Goal: Information Seeking & Learning: Learn about a topic

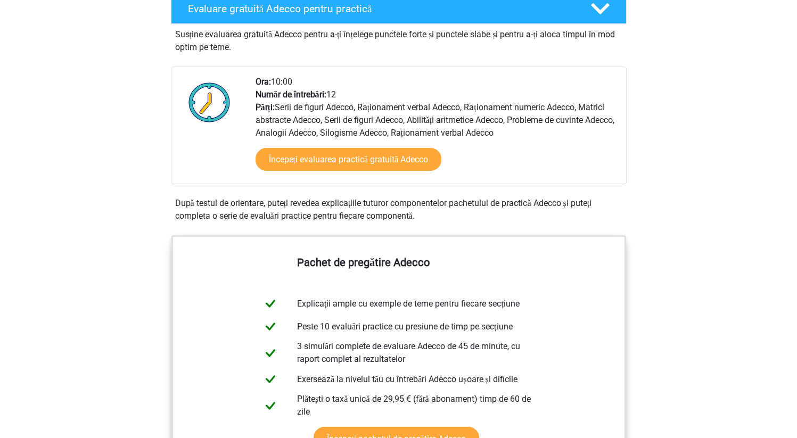
scroll to position [298, 0]
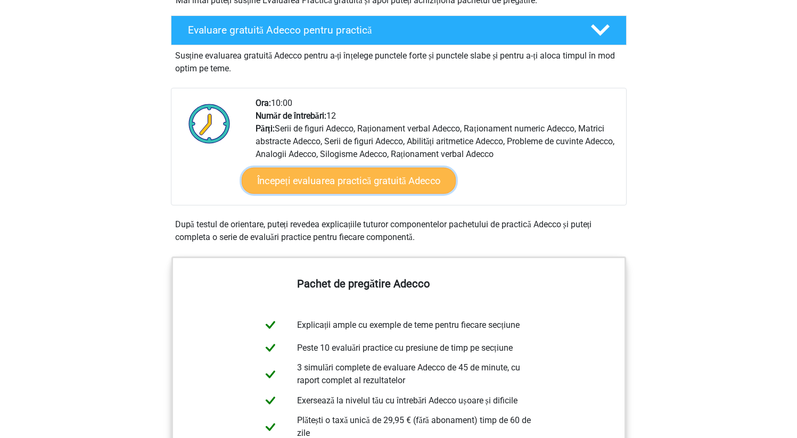
click at [358, 177] on font "Începeți evaluarea practică gratuită Adecco" at bounding box center [349, 181] width 184 height 12
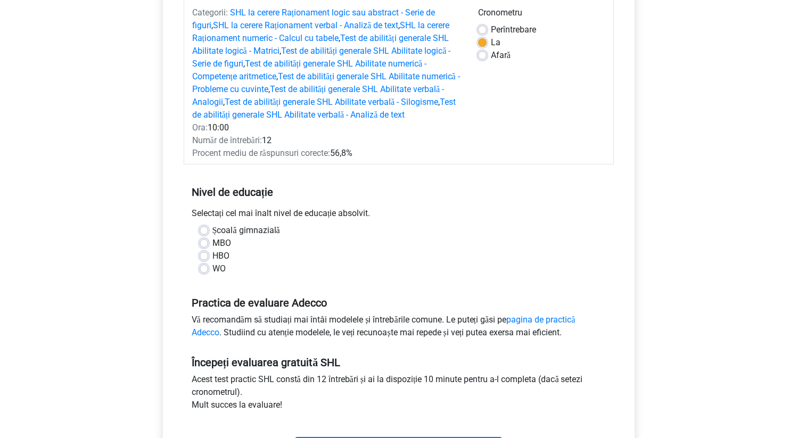
scroll to position [149, 0]
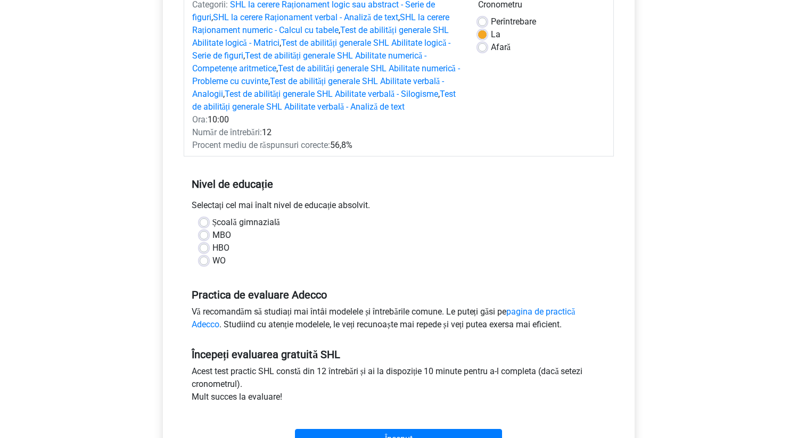
click at [212, 242] on label "MBO" at bounding box center [221, 235] width 19 height 13
click at [204, 240] on input "MBO" at bounding box center [204, 234] width 9 height 11
radio input "true"
click at [200, 242] on input "HBO" at bounding box center [204, 247] width 9 height 11
radio input "true"
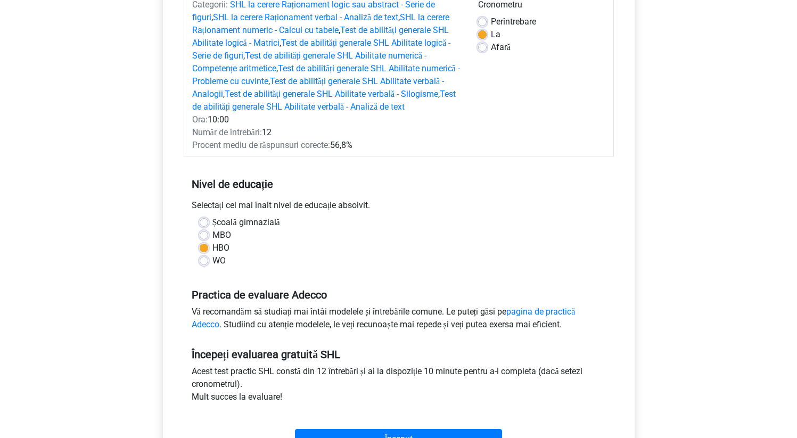
click at [200, 254] on input "WO" at bounding box center [204, 259] width 9 height 11
radio input "true"
click at [95, 376] on div "Registru" at bounding box center [398, 314] width 797 height 926
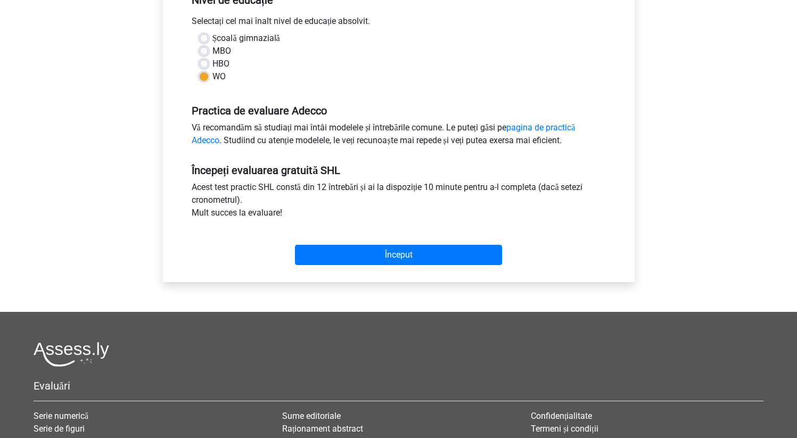
scroll to position [341, 0]
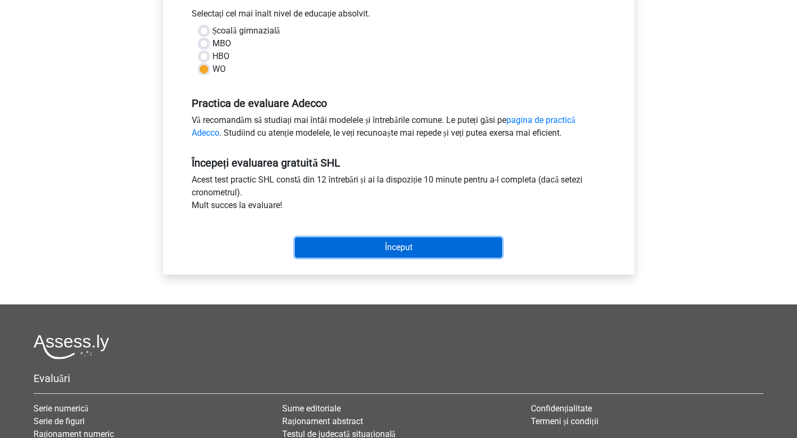
click at [449, 258] on input "Început" at bounding box center [398, 247] width 207 height 20
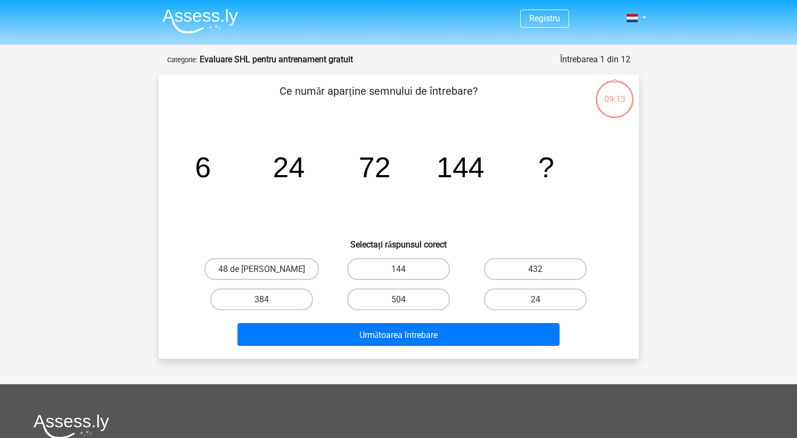
click at [542, 270] on input "432" at bounding box center [539, 272] width 7 height 7
radio input "true"
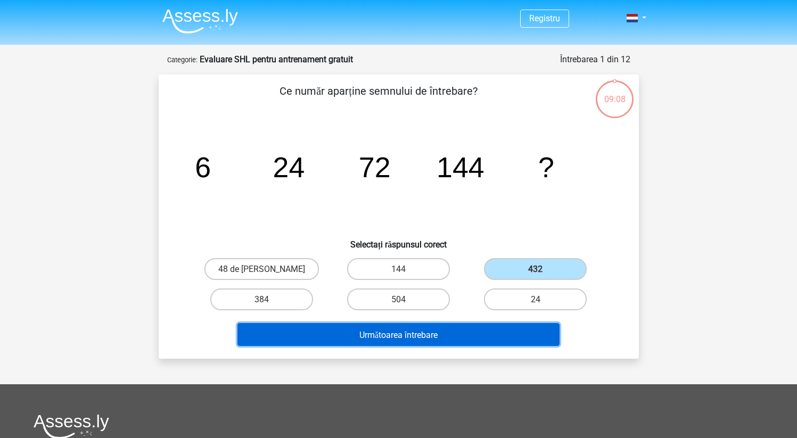
click at [479, 340] on button "Următoarea întrebare" at bounding box center [398, 334] width 322 height 23
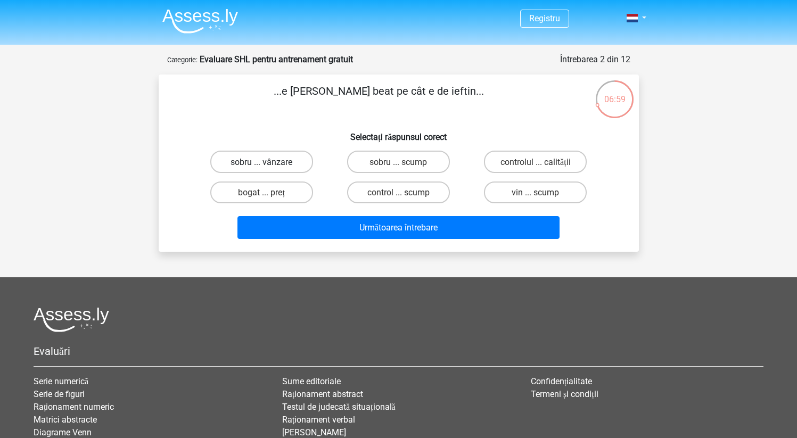
click at [270, 162] on font "sobru ... vânzare" at bounding box center [262, 162] width 62 height 10
click at [268, 162] on input "sobru ... vânzare" at bounding box center [264, 164] width 7 height 7
radio input "true"
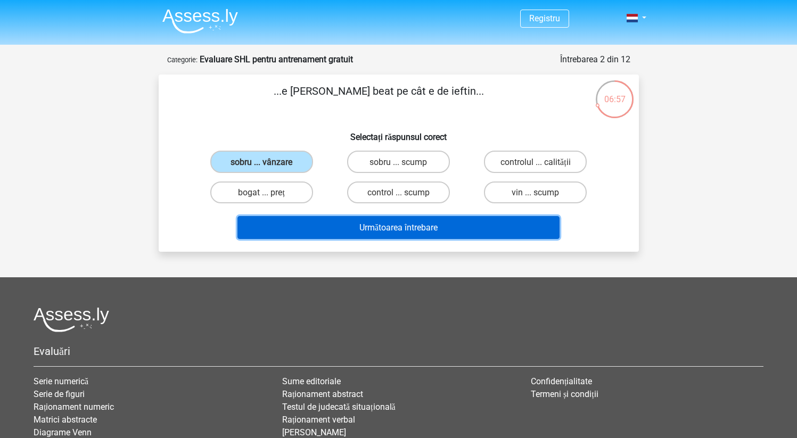
click at [375, 236] on button "Următoarea întrebare" at bounding box center [398, 227] width 322 height 23
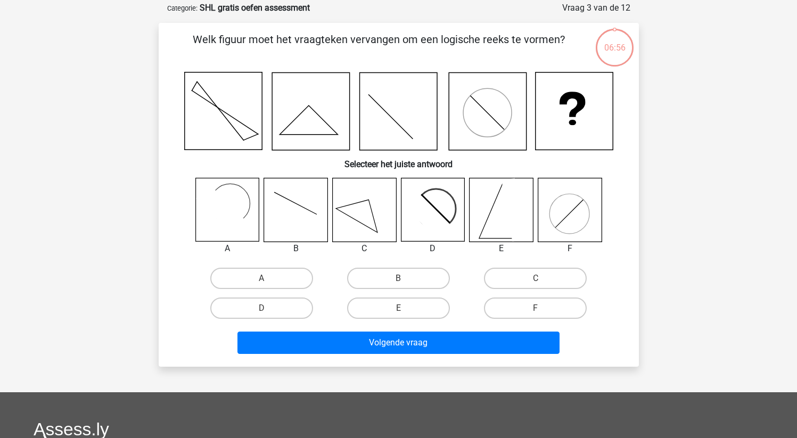
scroll to position [53, 0]
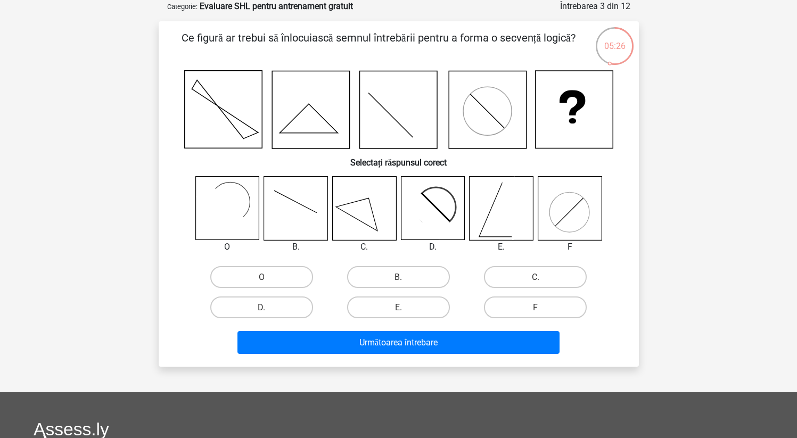
click at [216, 206] on rect at bounding box center [222, 209] width 52 height 52
click at [260, 281] on font "O" at bounding box center [262, 277] width 6 height 10
click at [261, 281] on input "O" at bounding box center [264, 280] width 7 height 7
radio input "true"
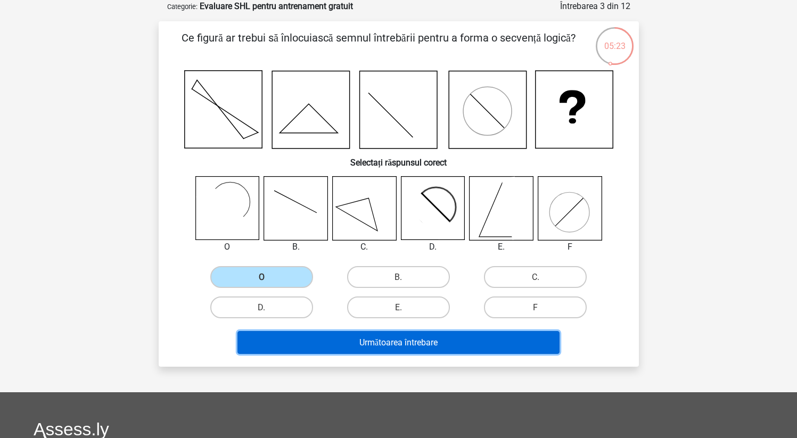
click at [350, 350] on button "Următoarea întrebare" at bounding box center [398, 342] width 322 height 23
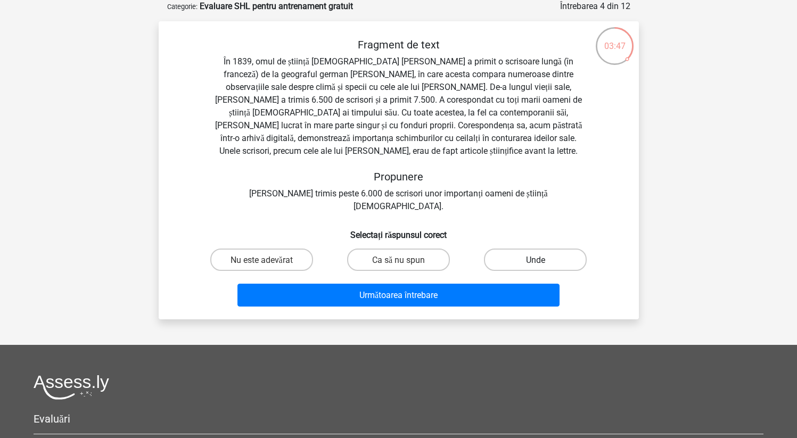
click at [508, 250] on label "Unde" at bounding box center [535, 260] width 103 height 22
click at [536, 259] on input "Unde" at bounding box center [539, 262] width 7 height 7
radio input "true"
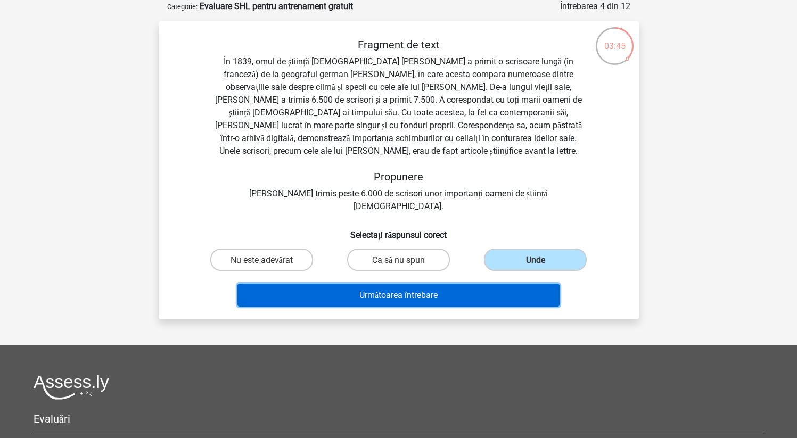
click at [488, 284] on button "Următoarea întrebare" at bounding box center [398, 295] width 322 height 23
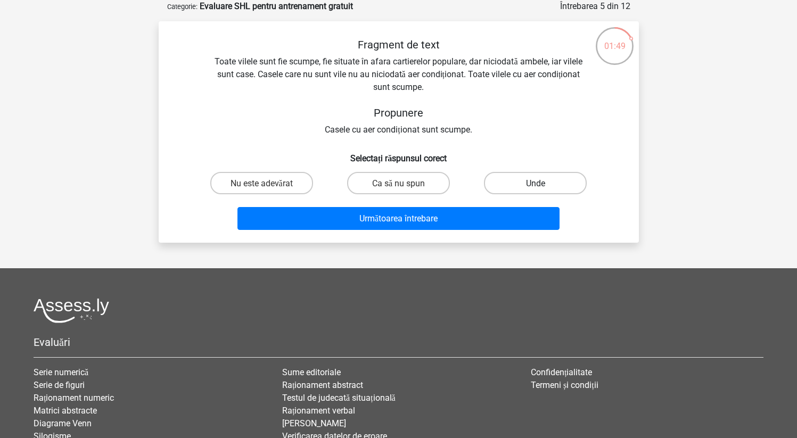
click at [522, 184] on label "Unde" at bounding box center [535, 183] width 103 height 22
click at [536, 184] on input "Unde" at bounding box center [539, 186] width 7 height 7
radio input "true"
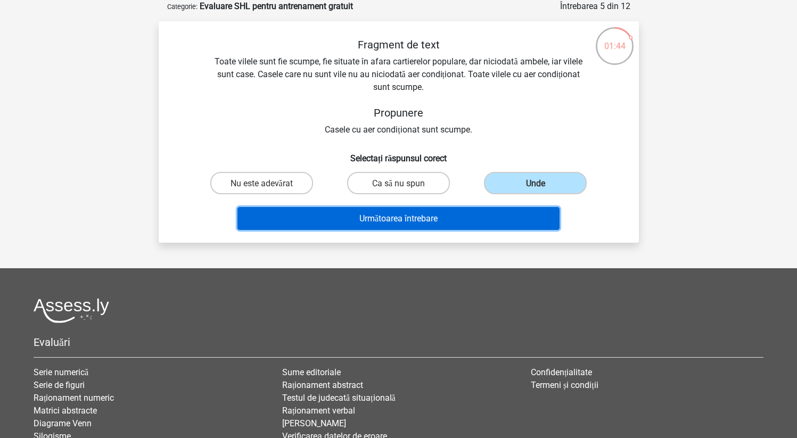
click at [492, 220] on button "Următoarea întrebare" at bounding box center [398, 218] width 322 height 23
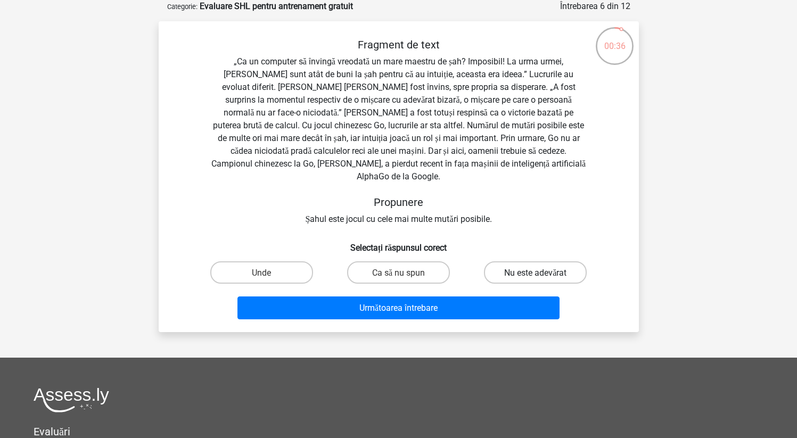
click at [508, 268] on font "Nu este adevărat" at bounding box center [535, 273] width 62 height 10
click at [536, 272] on input "Nu este adevărat" at bounding box center [539, 275] width 7 height 7
radio input "true"
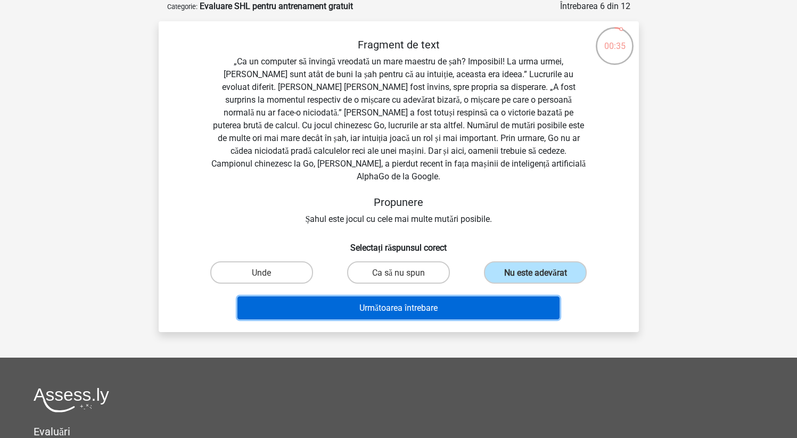
click at [499, 297] on button "Următoarea întrebare" at bounding box center [398, 308] width 322 height 23
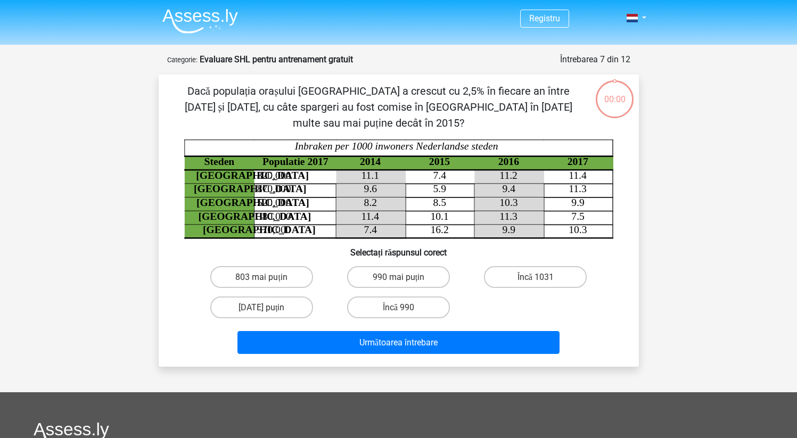
scroll to position [53, 0]
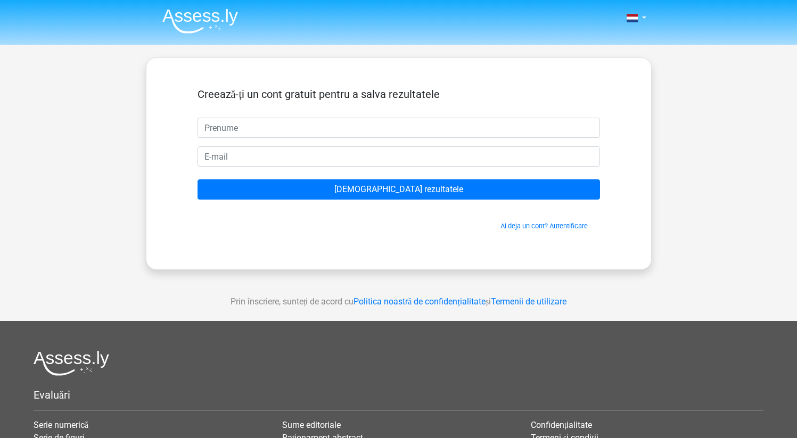
click at [284, 130] on input "text" at bounding box center [399, 128] width 402 height 20
type input "[PERSON_NAME]"
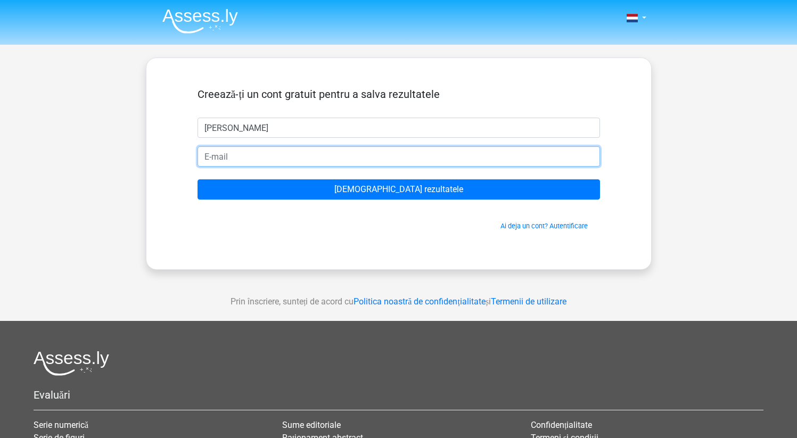
click at [264, 161] on input "email" at bounding box center [399, 156] width 402 height 20
type input "[EMAIL_ADDRESS][DOMAIN_NAME]"
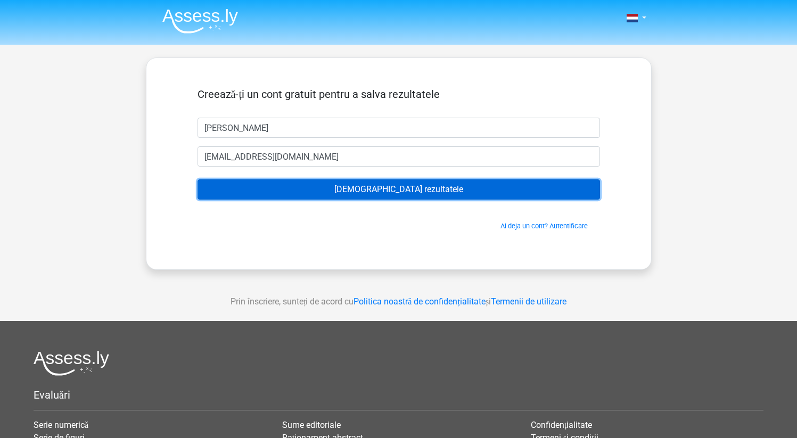
click at [330, 186] on input "[DEMOGRAPHIC_DATA] rezultatele" at bounding box center [399, 189] width 402 height 20
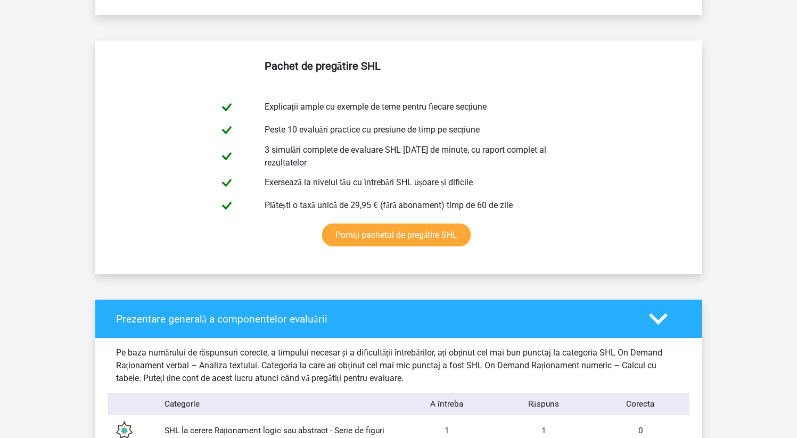
scroll to position [681, 0]
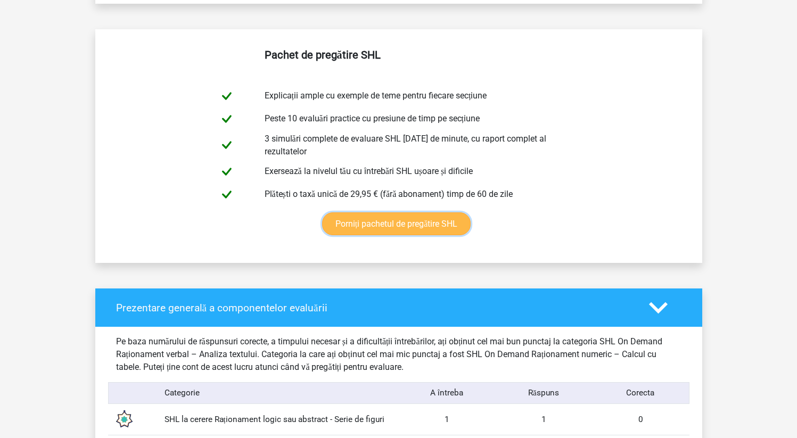
click at [432, 235] on link "Porniți pachetul de pregătire SHL" at bounding box center [396, 223] width 149 height 23
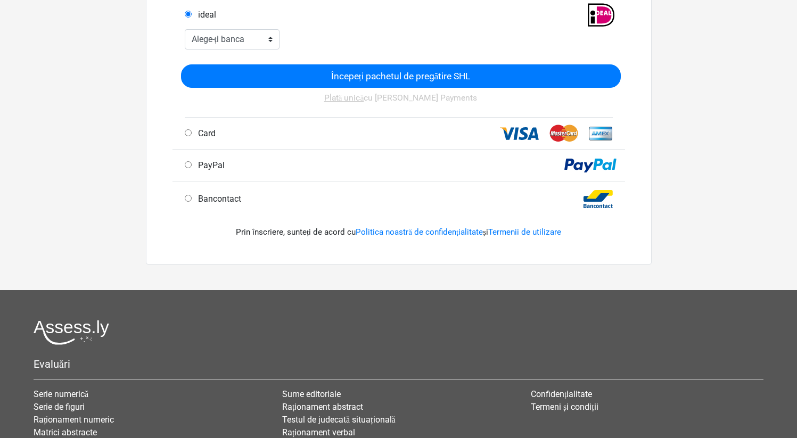
scroll to position [468, 0]
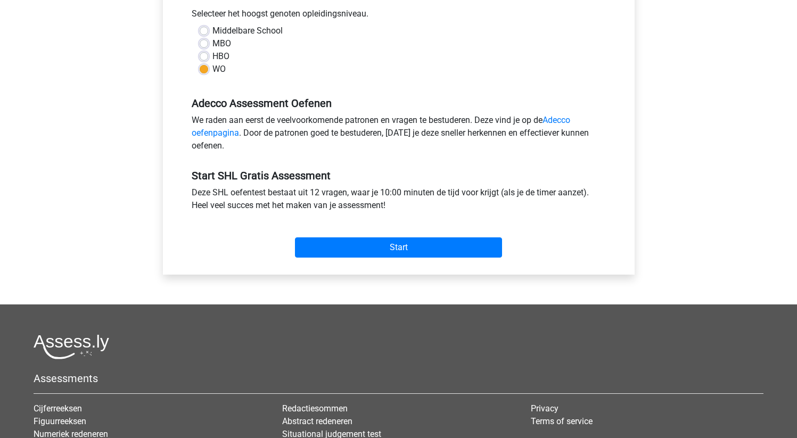
scroll to position [341, 0]
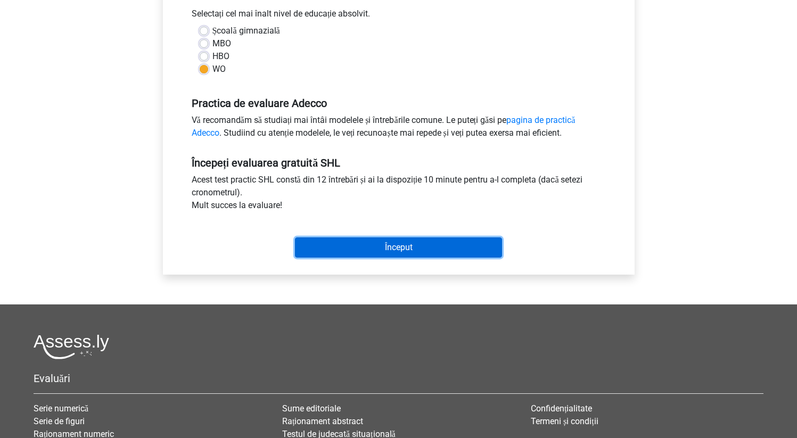
click at [353, 258] on input "Început" at bounding box center [398, 247] width 207 height 20
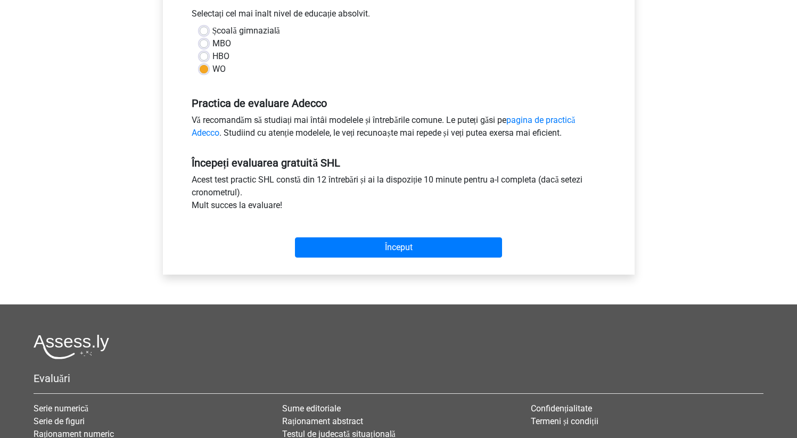
click at [40, 104] on div "Alegeți premium [PERSON_NAME] [EMAIL_ADDRESS][DOMAIN_NAME]" at bounding box center [398, 122] width 797 height 926
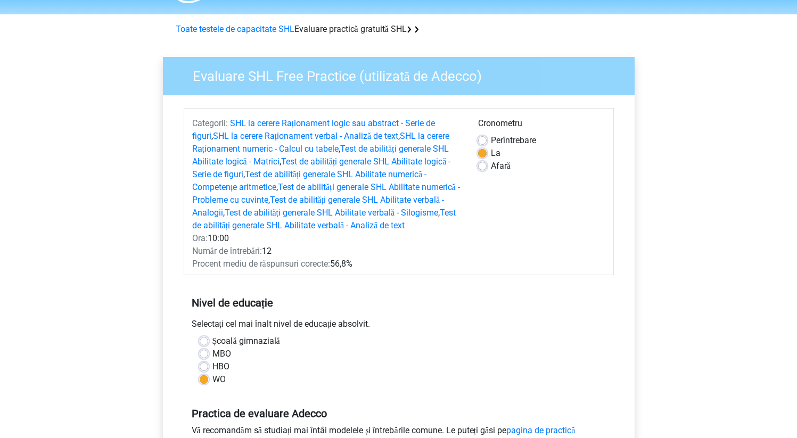
scroll to position [0, 0]
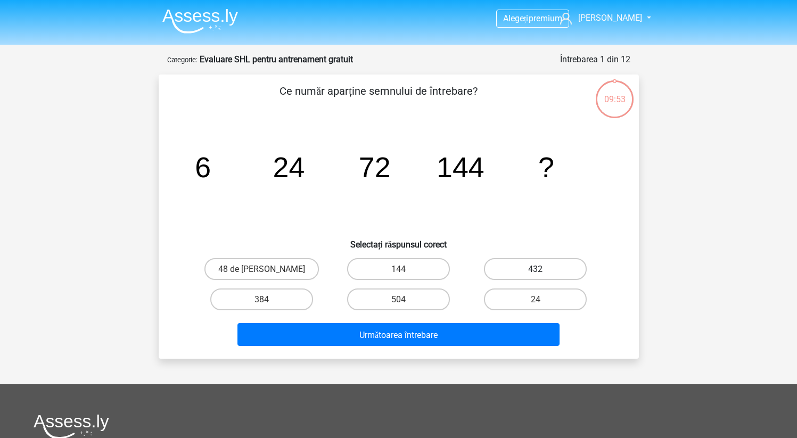
click at [530, 274] on font "432" at bounding box center [535, 269] width 14 height 10
click at [536, 274] on input "432" at bounding box center [539, 272] width 7 height 7
radio input "true"
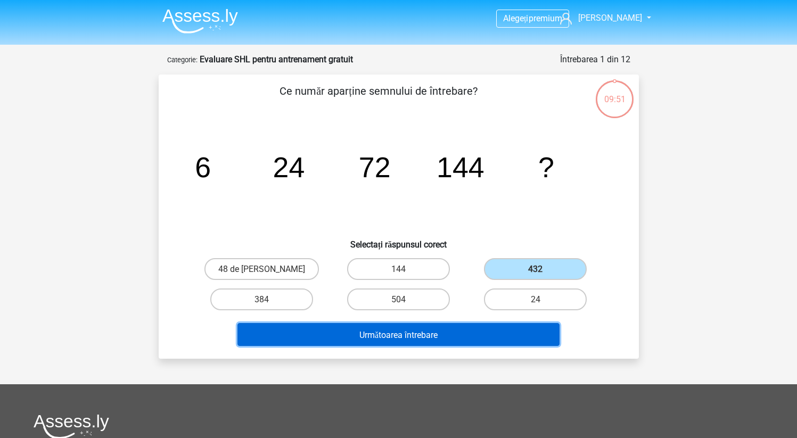
click at [515, 341] on button "Următoarea întrebare" at bounding box center [398, 334] width 322 height 23
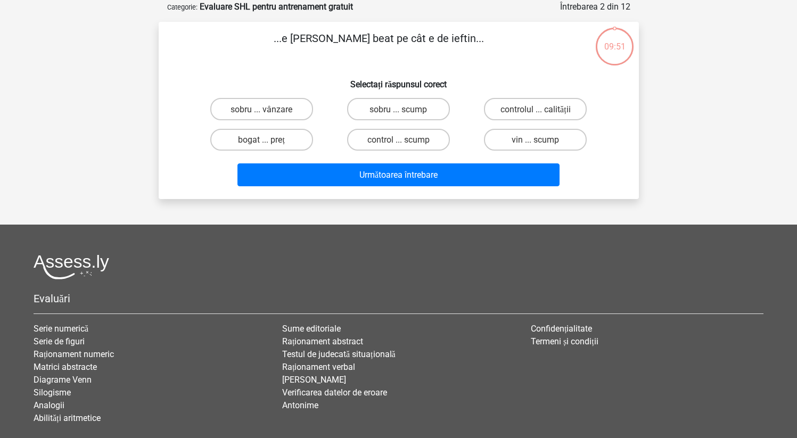
scroll to position [53, 0]
click at [262, 109] on input "sobru ... vânzare" at bounding box center [264, 111] width 7 height 7
radio input "true"
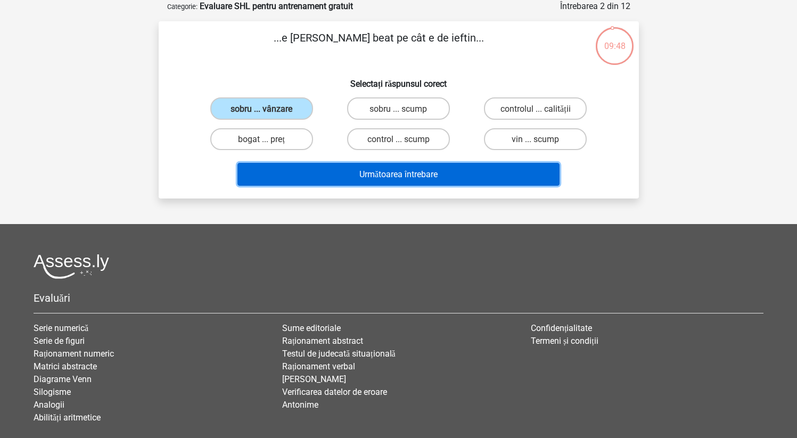
click at [333, 183] on button "Următoarea întrebare" at bounding box center [398, 174] width 322 height 23
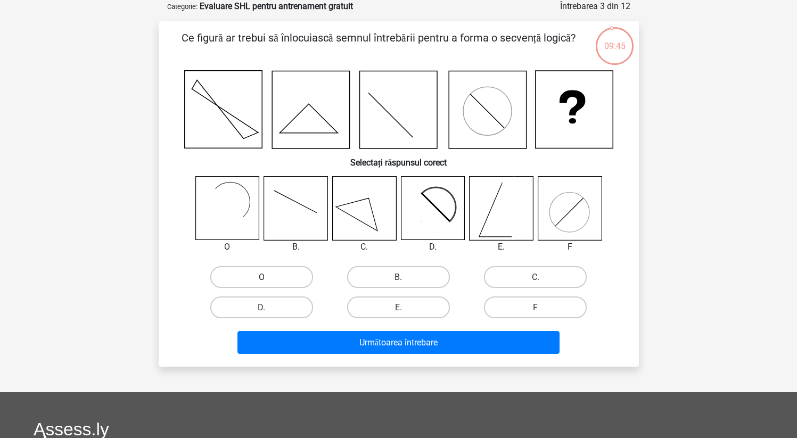
click at [261, 278] on font "O" at bounding box center [262, 277] width 6 height 10
click at [261, 278] on input "O" at bounding box center [264, 280] width 7 height 7
radio input "true"
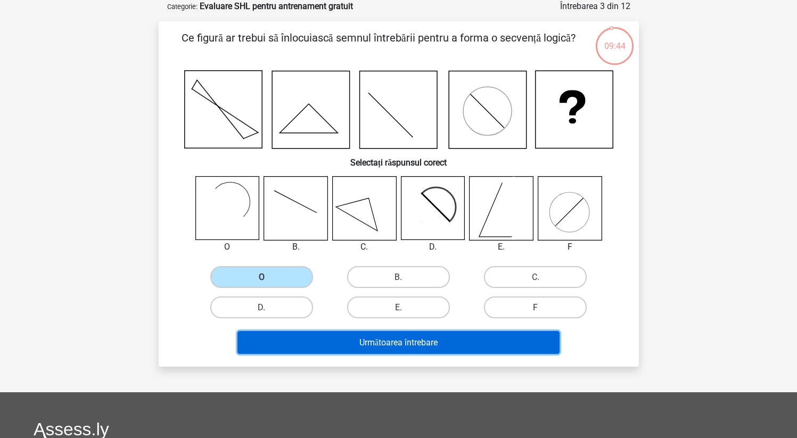
click at [329, 350] on button "Următoarea întrebare" at bounding box center [398, 342] width 322 height 23
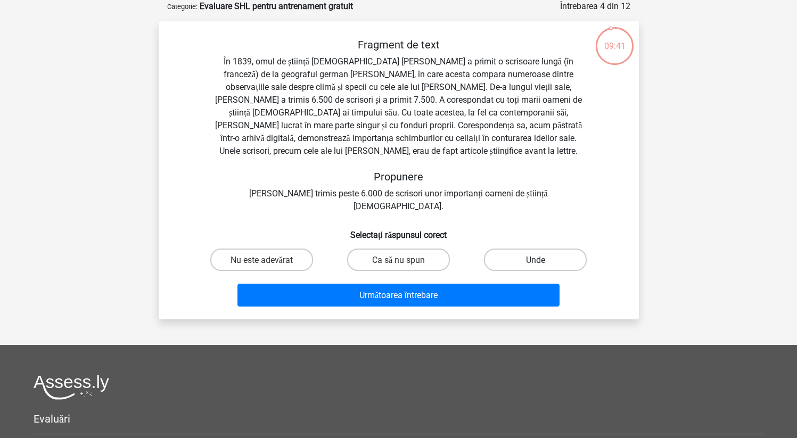
click at [536, 254] on label "Unde" at bounding box center [535, 260] width 103 height 22
click at [536, 259] on input "Unde" at bounding box center [539, 262] width 7 height 7
radio input "true"
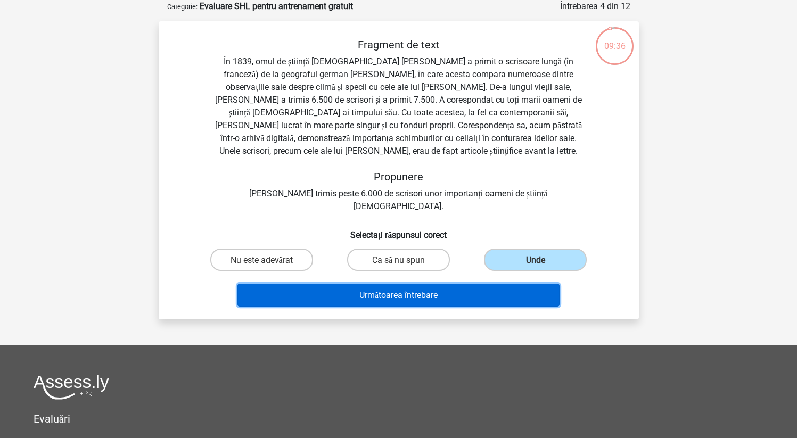
click at [505, 284] on button "Următoarea întrebare" at bounding box center [398, 295] width 322 height 23
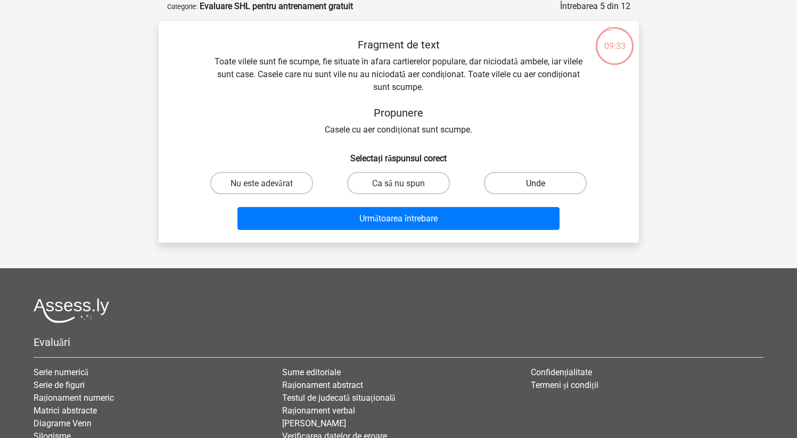
click at [554, 184] on label "Unde" at bounding box center [535, 183] width 103 height 22
click at [542, 184] on input "Unde" at bounding box center [539, 186] width 7 height 7
radio input "true"
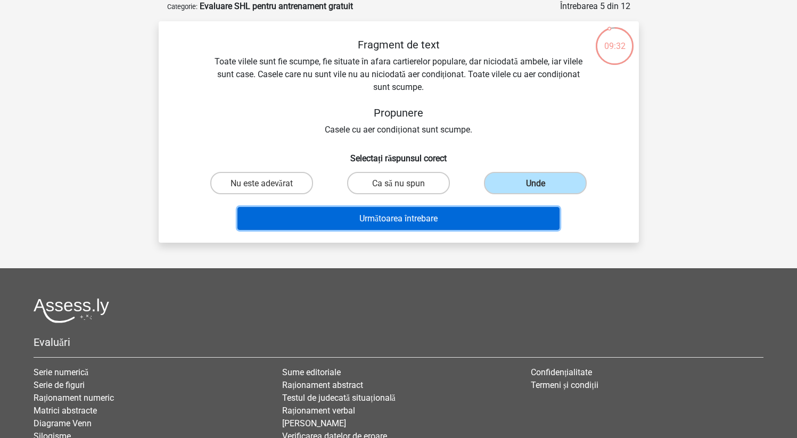
click at [481, 222] on button "Următoarea întrebare" at bounding box center [398, 218] width 322 height 23
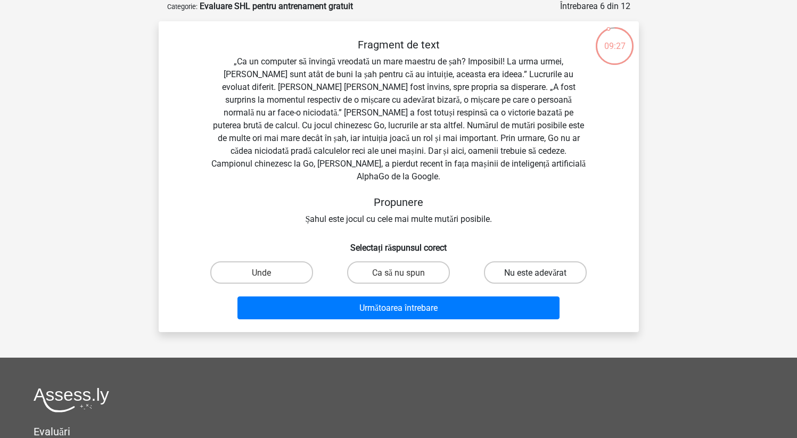
click at [531, 268] on font "Nu este adevărat" at bounding box center [535, 273] width 62 height 10
click at [536, 272] on input "Nu este adevărat" at bounding box center [539, 275] width 7 height 7
radio input "true"
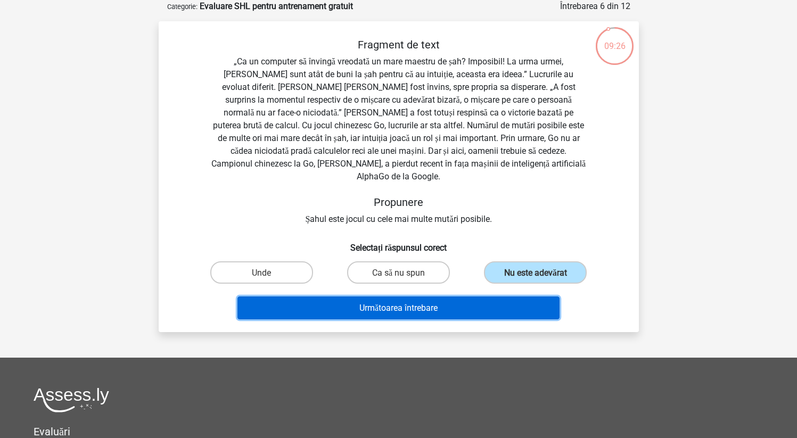
click at [531, 298] on button "Următoarea întrebare" at bounding box center [398, 308] width 322 height 23
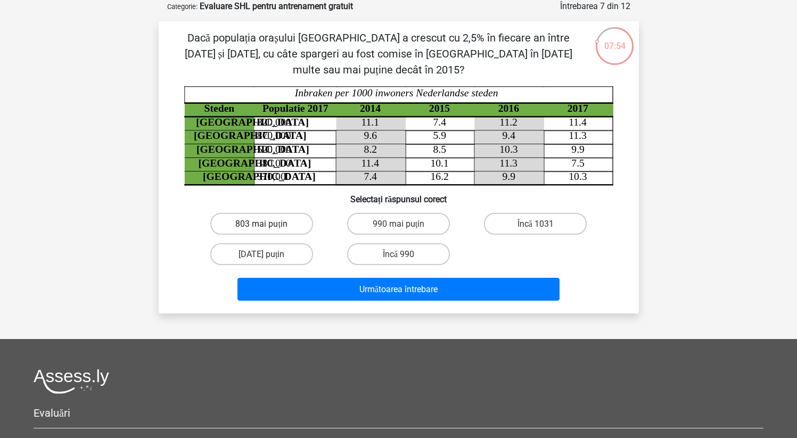
click at [294, 213] on label "803 mai puțin" at bounding box center [261, 224] width 103 height 22
click at [268, 224] on input "803 mai puțin" at bounding box center [264, 227] width 7 height 7
radio input "true"
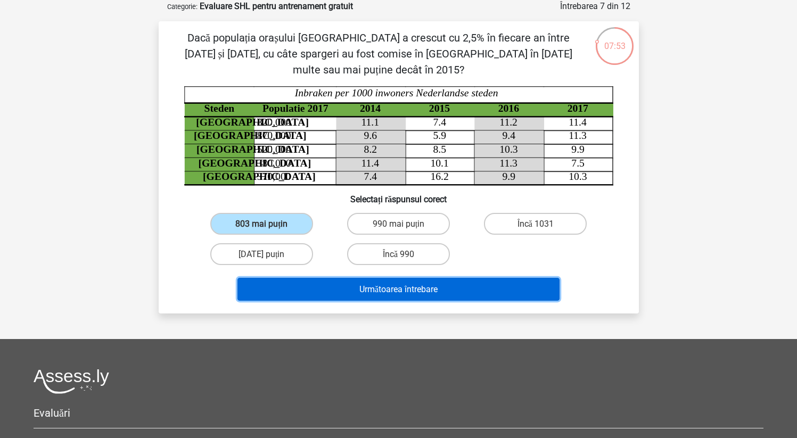
click at [338, 278] on button "Următoarea întrebare" at bounding box center [398, 289] width 322 height 23
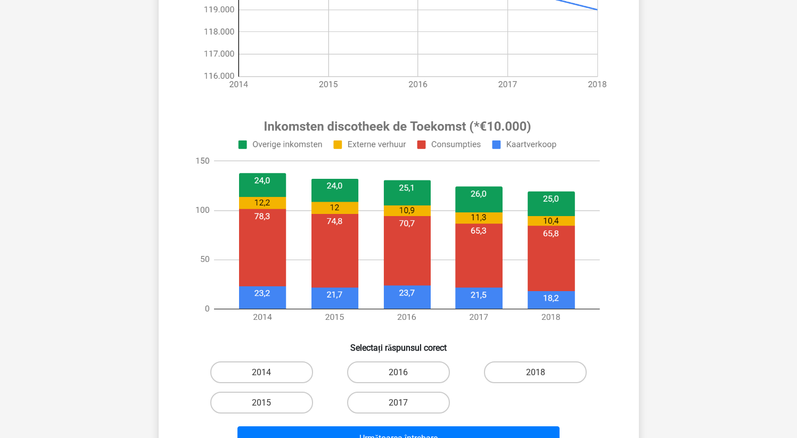
scroll to position [309, 0]
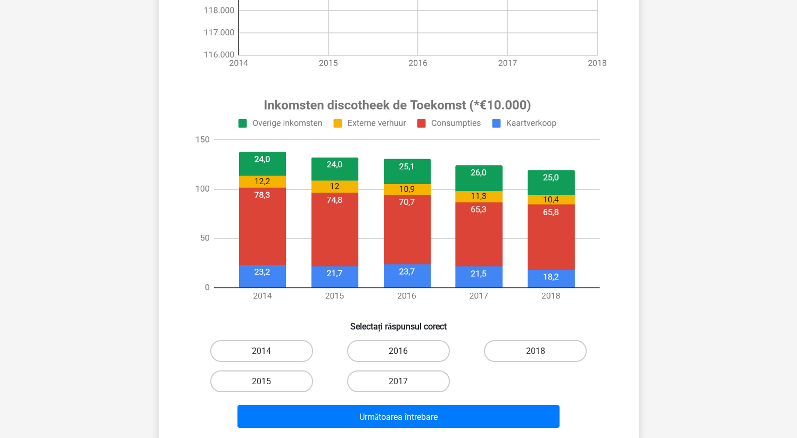
click at [395, 351] on font "2016" at bounding box center [398, 351] width 19 height 10
click at [398, 351] on input "2016" at bounding box center [401, 354] width 7 height 7
radio input "true"
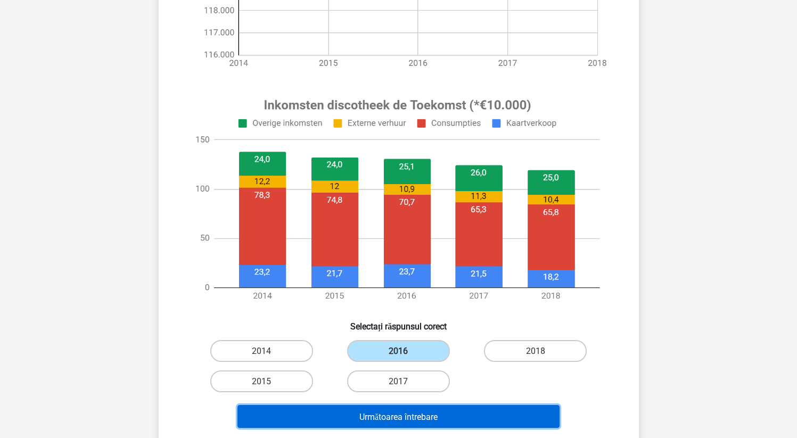
click at [411, 422] on font "Următoarea întrebare" at bounding box center [398, 417] width 78 height 10
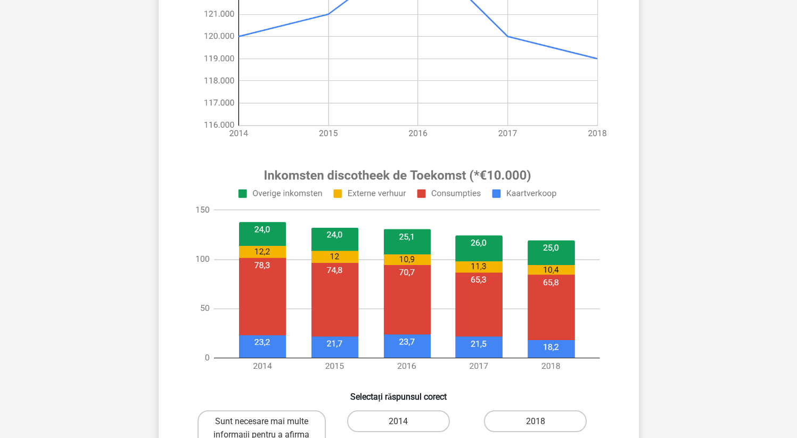
scroll to position [256, 0]
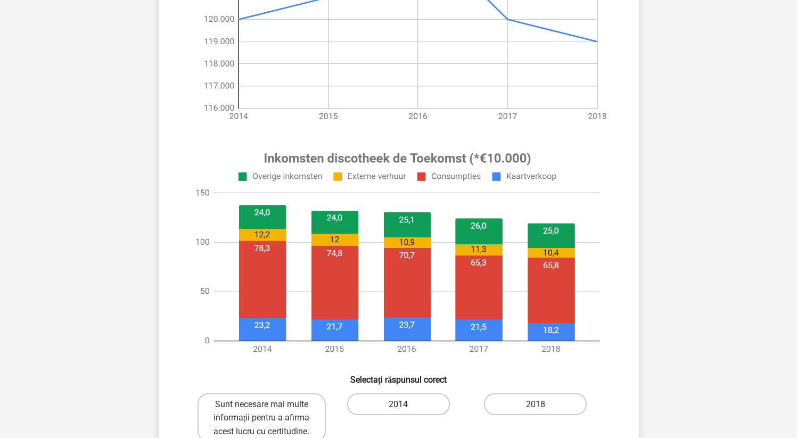
click at [415, 406] on label "2014" at bounding box center [398, 404] width 103 height 22
click at [405, 406] on input "2014" at bounding box center [401, 407] width 7 height 7
radio input "true"
click at [536, 404] on input "2018" at bounding box center [539, 407] width 7 height 7
radio input "true"
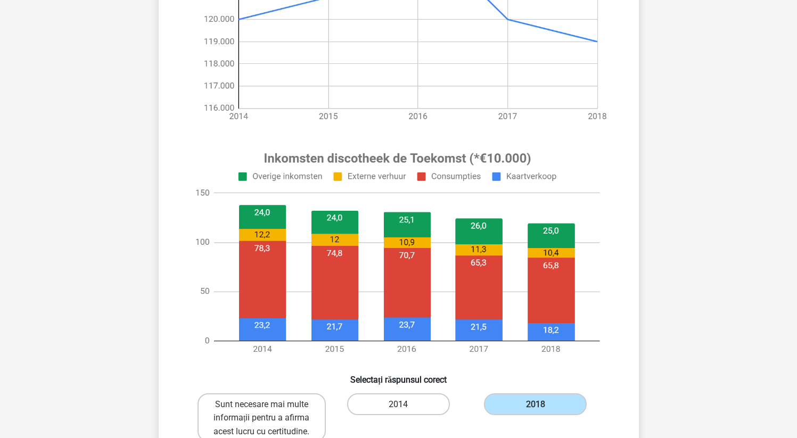
radio input "true"
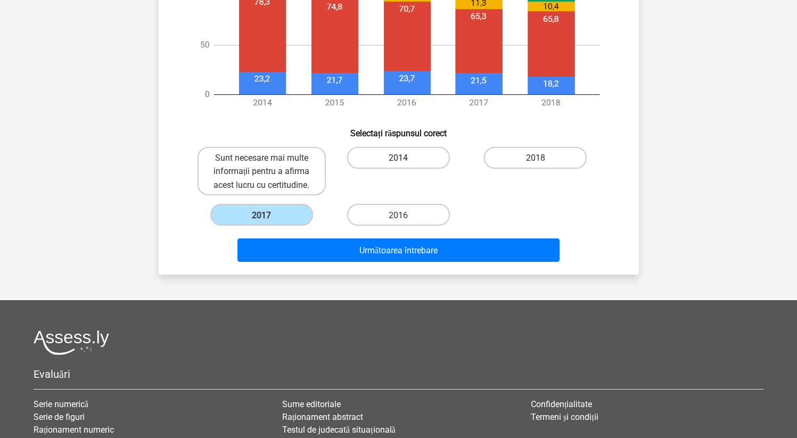
click at [398, 215] on input "2016" at bounding box center [401, 218] width 7 height 7
radio input "true"
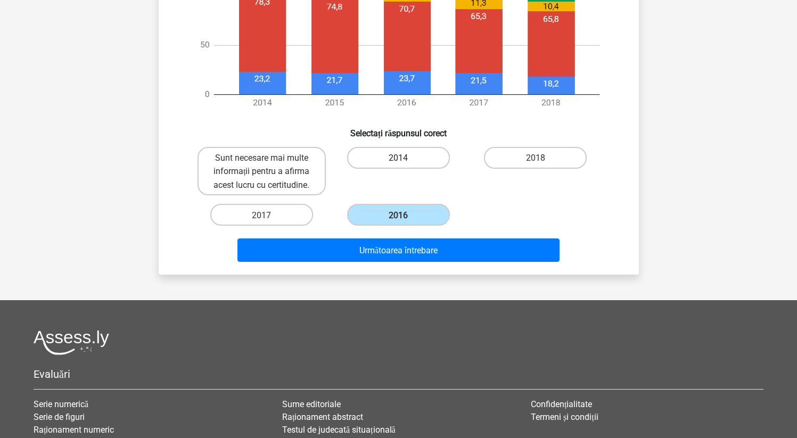
click at [261, 158] on input "Sunt necesare mai multe informații pentru a afirma acest lucru cu certitudine." at bounding box center [264, 161] width 7 height 7
radio input "true"
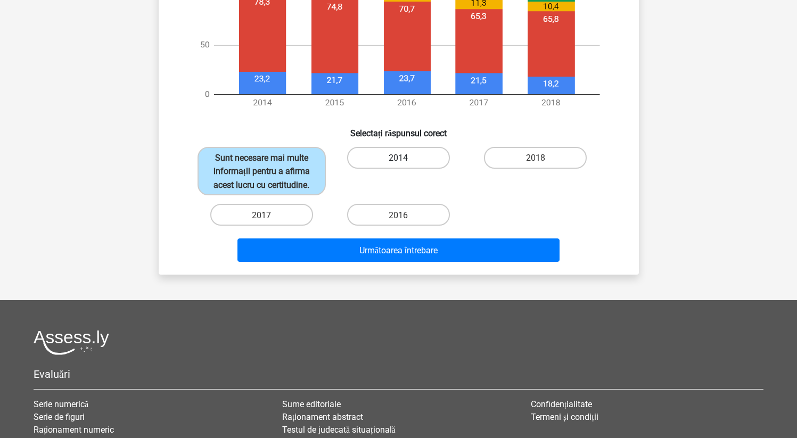
click at [423, 159] on label "2014" at bounding box center [398, 158] width 103 height 22
click at [405, 159] on input "2014" at bounding box center [401, 161] width 7 height 7
radio input "true"
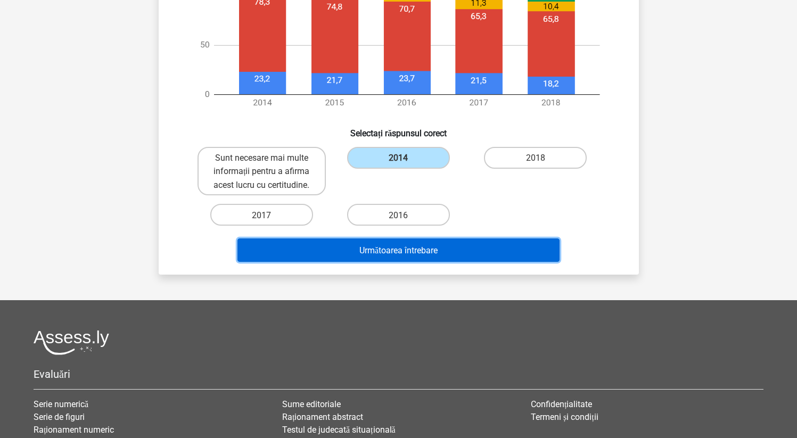
click at [428, 256] on font "Următoarea întrebare" at bounding box center [398, 250] width 78 height 10
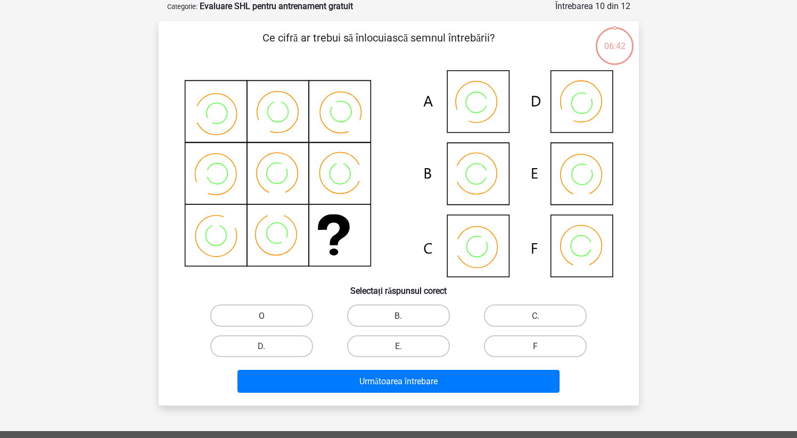
scroll to position [53, 0]
click at [476, 254] on icon at bounding box center [398, 173] width 429 height 207
click at [524, 321] on label "C." at bounding box center [535, 316] width 103 height 22
click at [536, 321] on input "C." at bounding box center [539, 318] width 7 height 7
radio input "true"
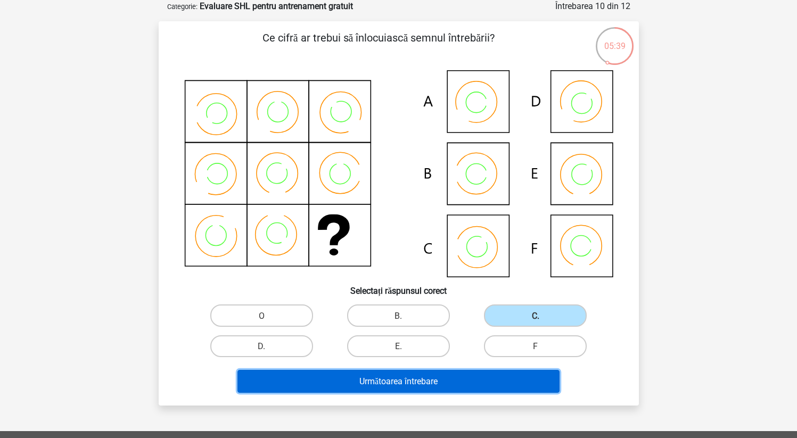
click at [483, 384] on button "Următoarea întrebare" at bounding box center [398, 381] width 322 height 23
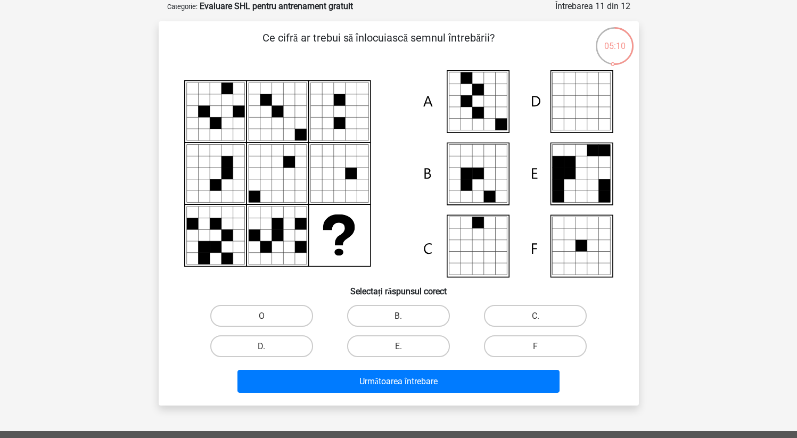
click at [478, 103] on icon at bounding box center [478, 102] width 12 height 12
click at [263, 318] on input "O" at bounding box center [264, 319] width 7 height 7
radio input "true"
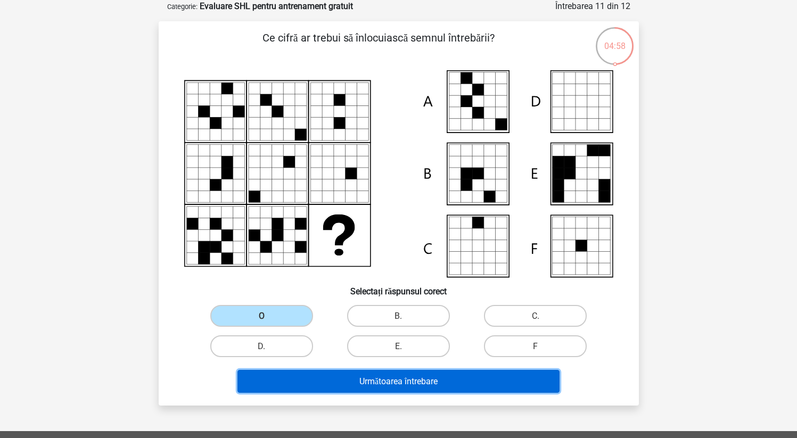
click at [426, 381] on font "Următoarea întrebare" at bounding box center [398, 381] width 78 height 10
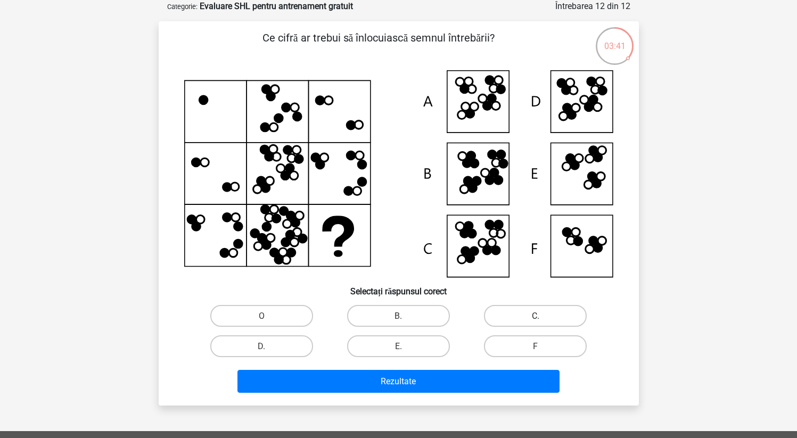
click at [530, 319] on label "C." at bounding box center [535, 316] width 103 height 22
click at [536, 319] on input "C." at bounding box center [539, 319] width 7 height 7
radio input "true"
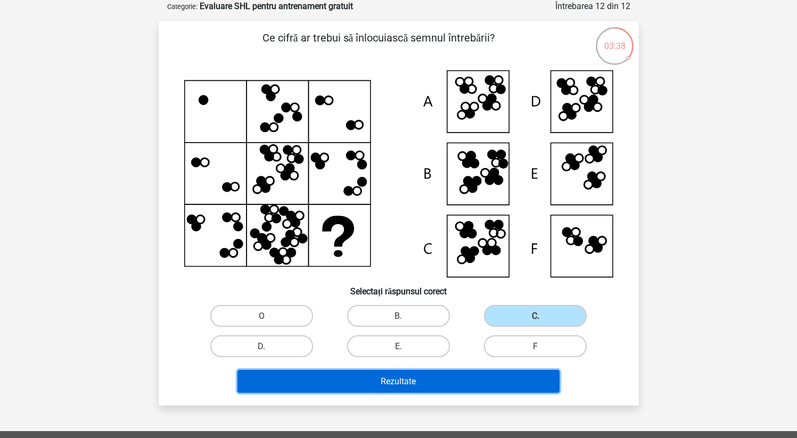
click at [522, 380] on button "Rezultate" at bounding box center [398, 381] width 322 height 23
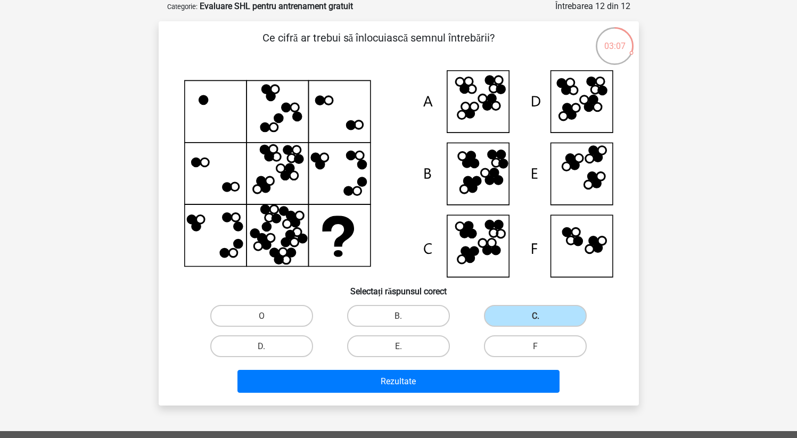
click at [775, 104] on div "Alegeți premium Marius cristalida90@gmail.com" at bounding box center [398, 330] width 797 height 766
